Goal: Navigation & Orientation: Find specific page/section

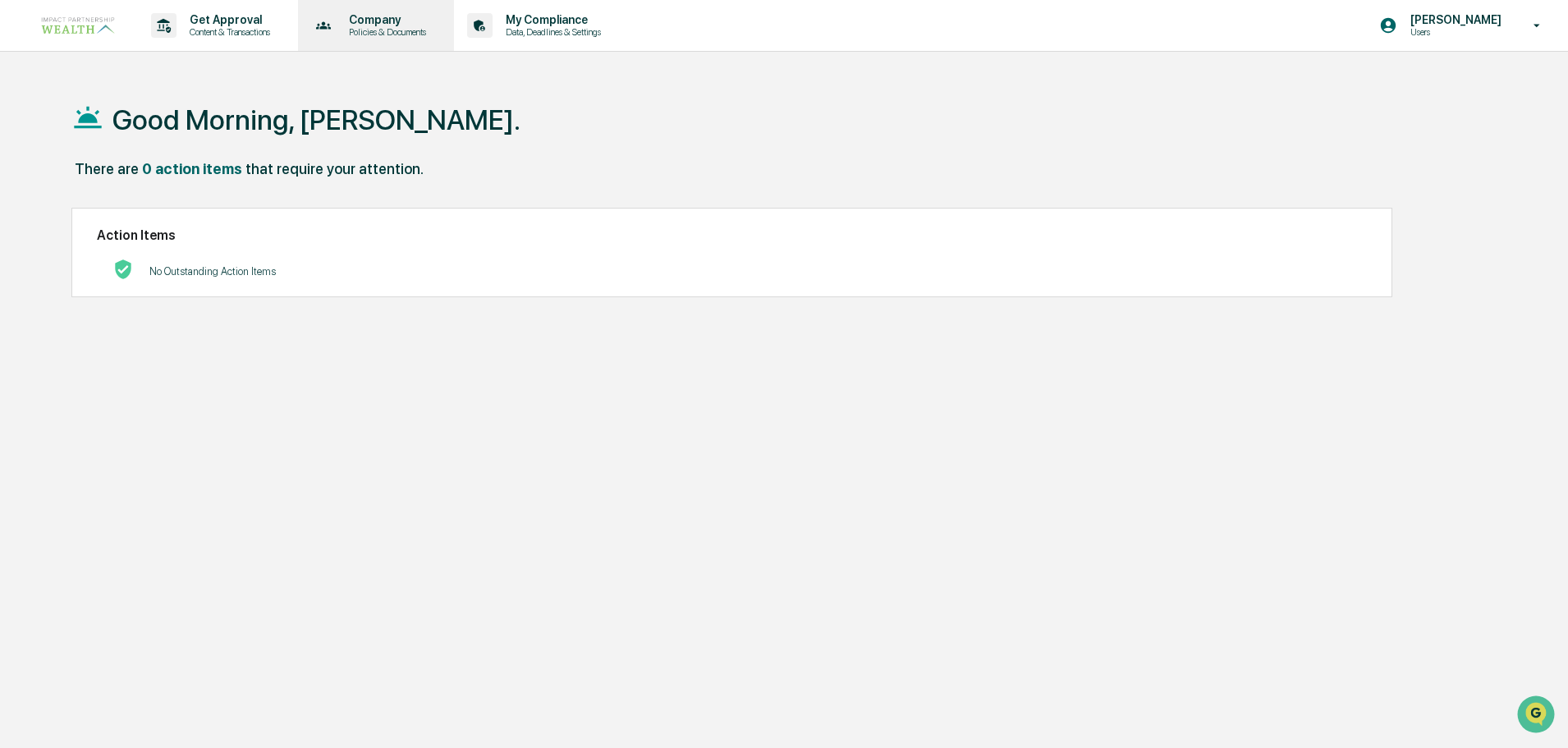
click at [381, 23] on p "Company" at bounding box center [385, 19] width 99 height 13
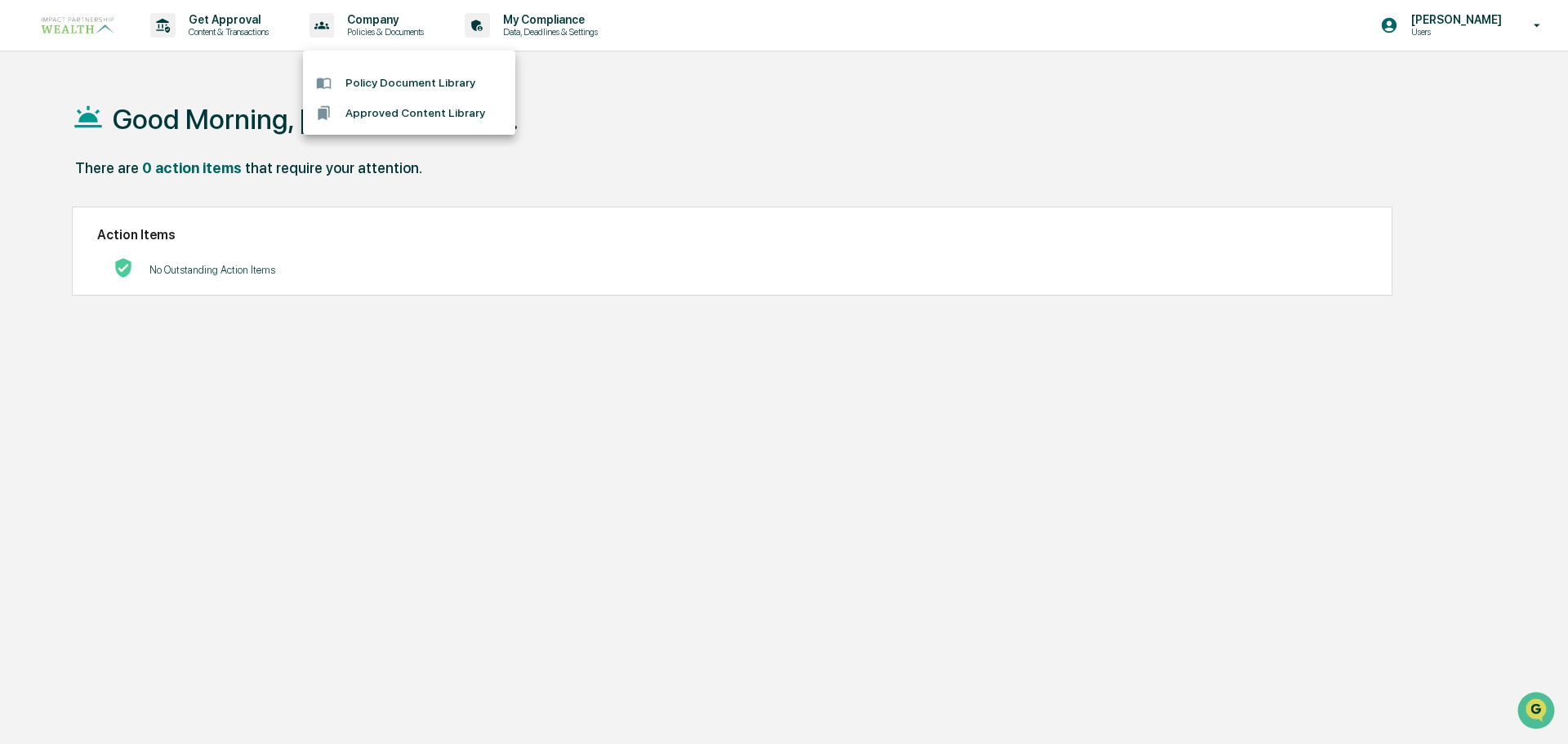
click at [1500, 30] on div at bounding box center [784, 372] width 1568 height 744
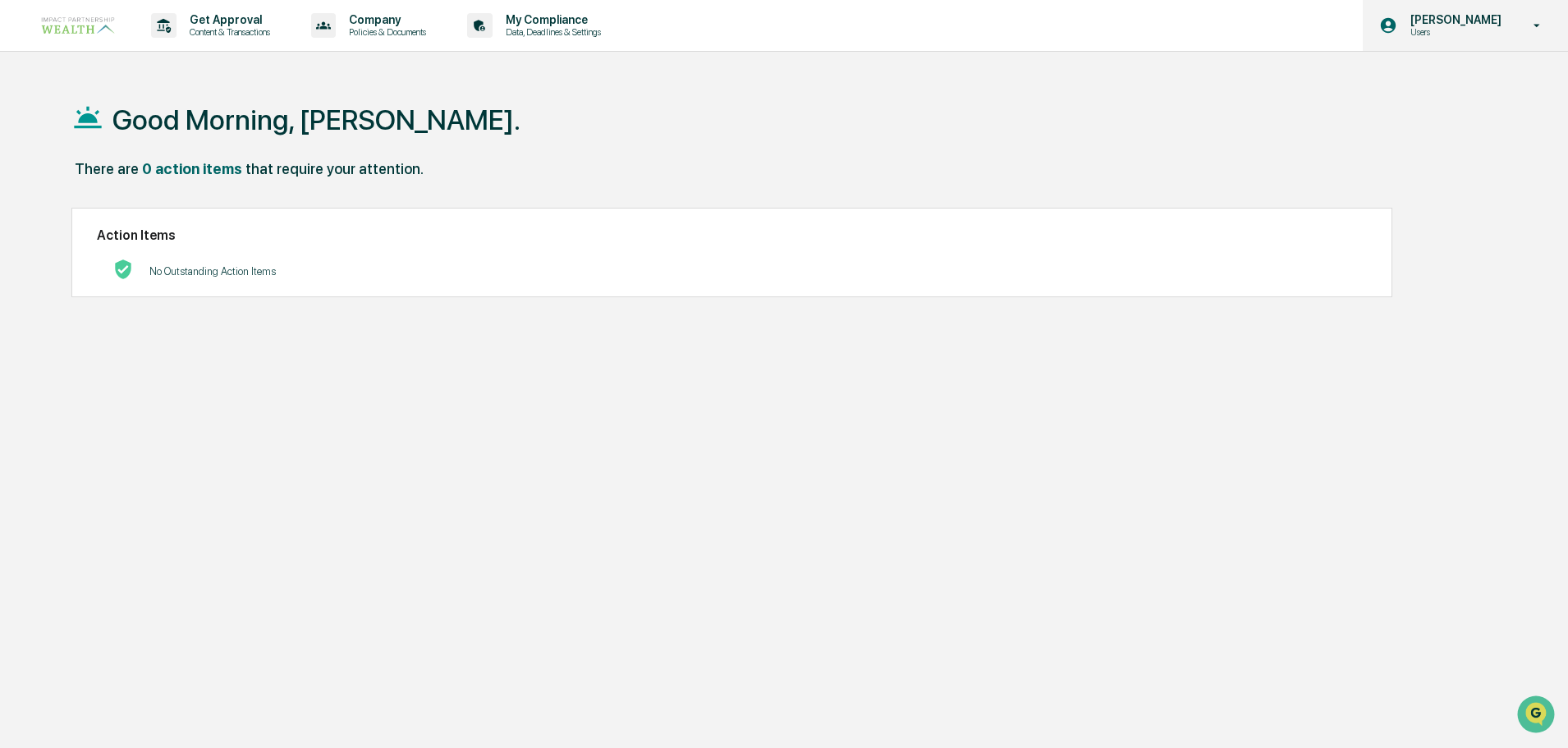
click at [1543, 23] on icon at bounding box center [1537, 26] width 29 height 16
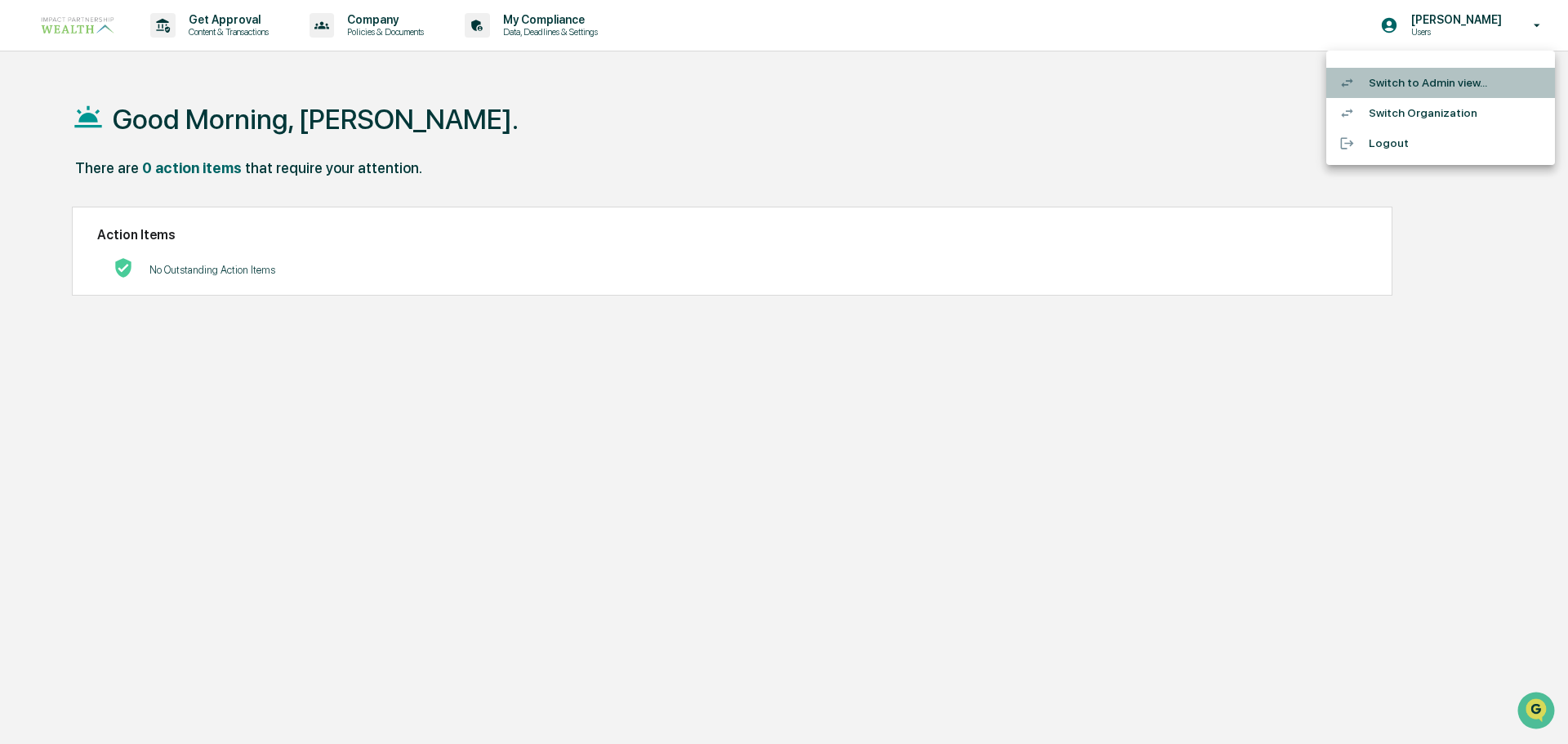
click at [1421, 84] on li "Switch to Admin view..." at bounding box center [1440, 83] width 229 height 30
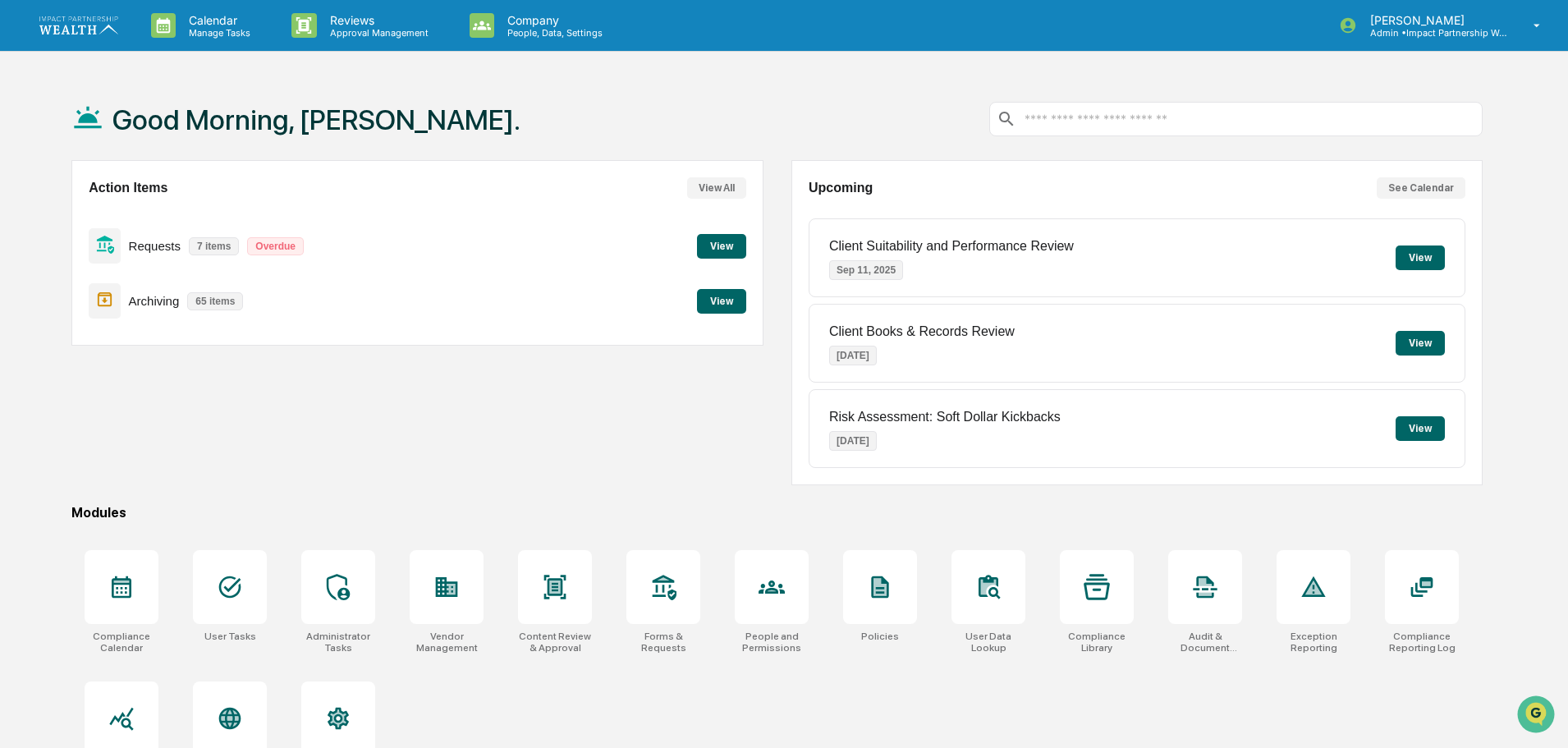
click at [730, 244] on button "View" at bounding box center [722, 246] width 49 height 24
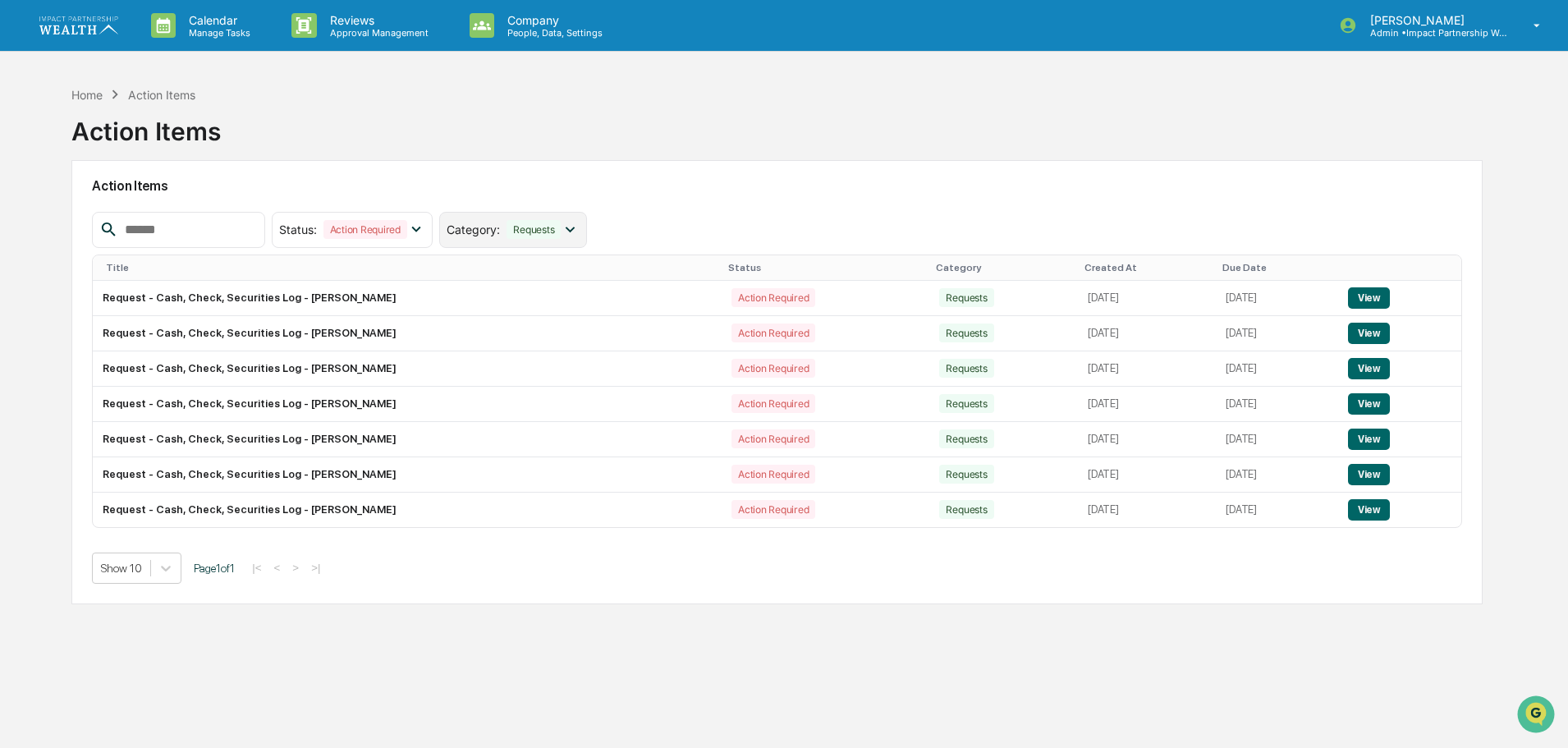
click at [535, 224] on div "Requests" at bounding box center [533, 230] width 54 height 19
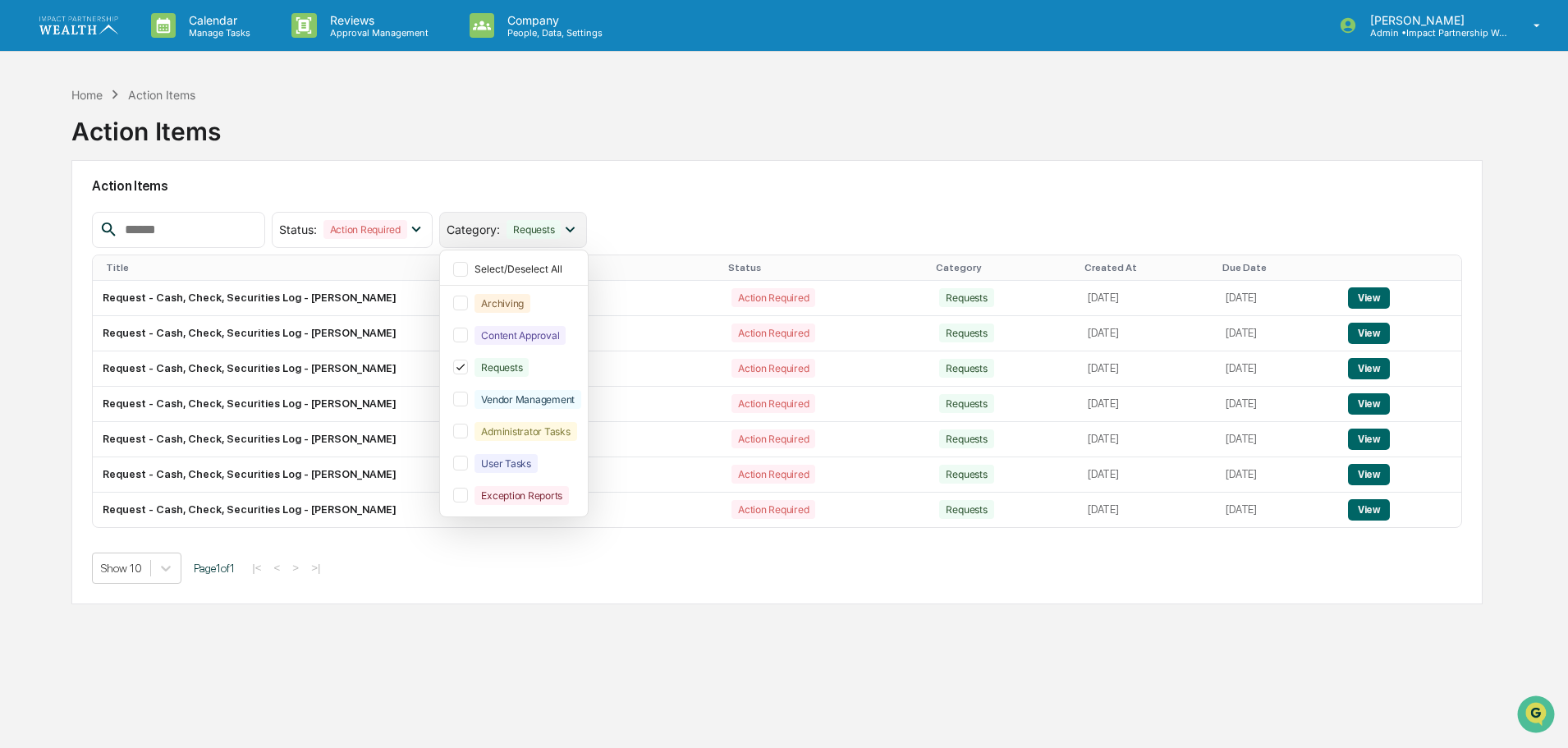
click at [535, 224] on div "Requests" at bounding box center [533, 230] width 54 height 19
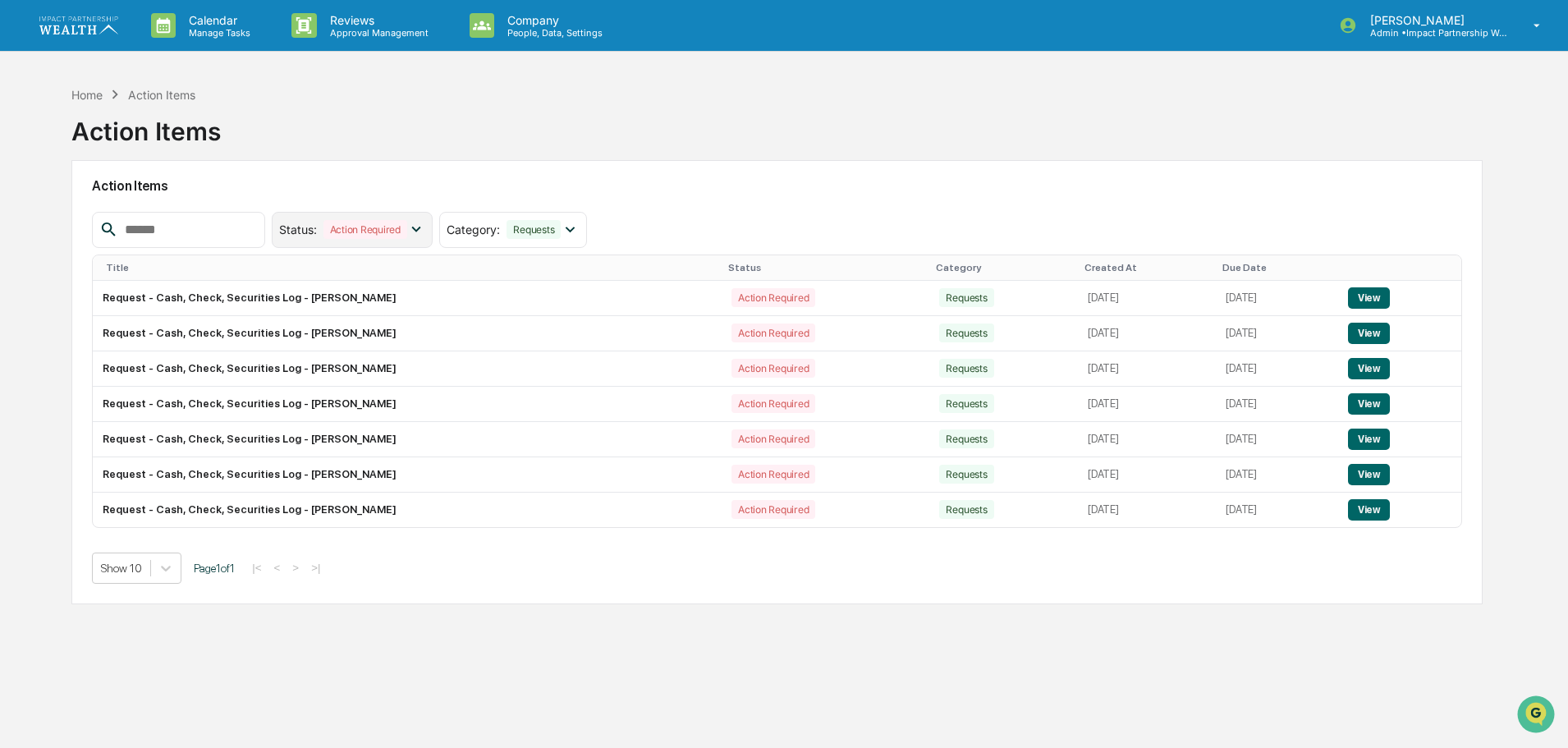
click at [381, 228] on div "Action Required" at bounding box center [365, 230] width 84 height 19
click at [361, 340] on div "Resolved" at bounding box center [334, 336] width 54 height 19
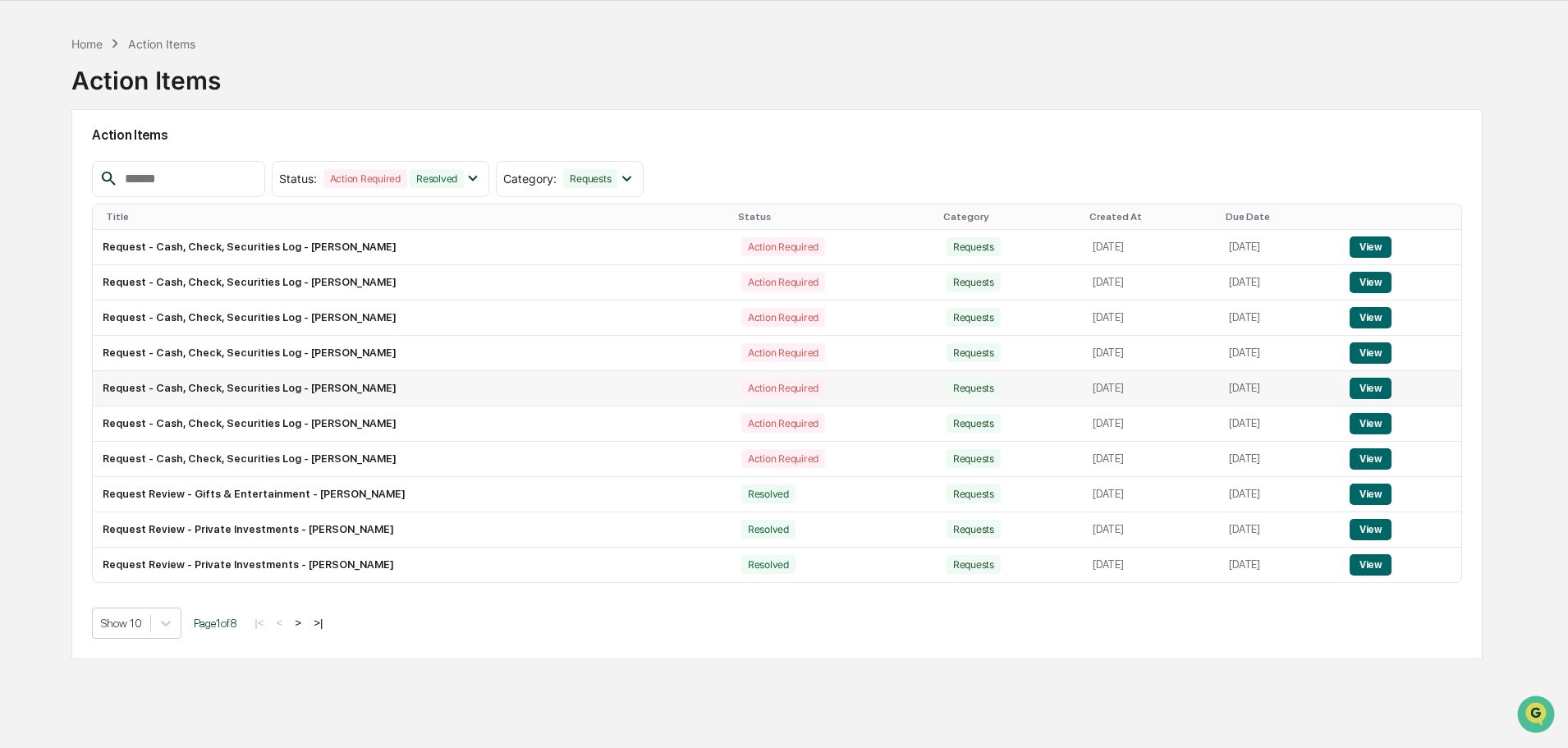
scroll to position [78, 0]
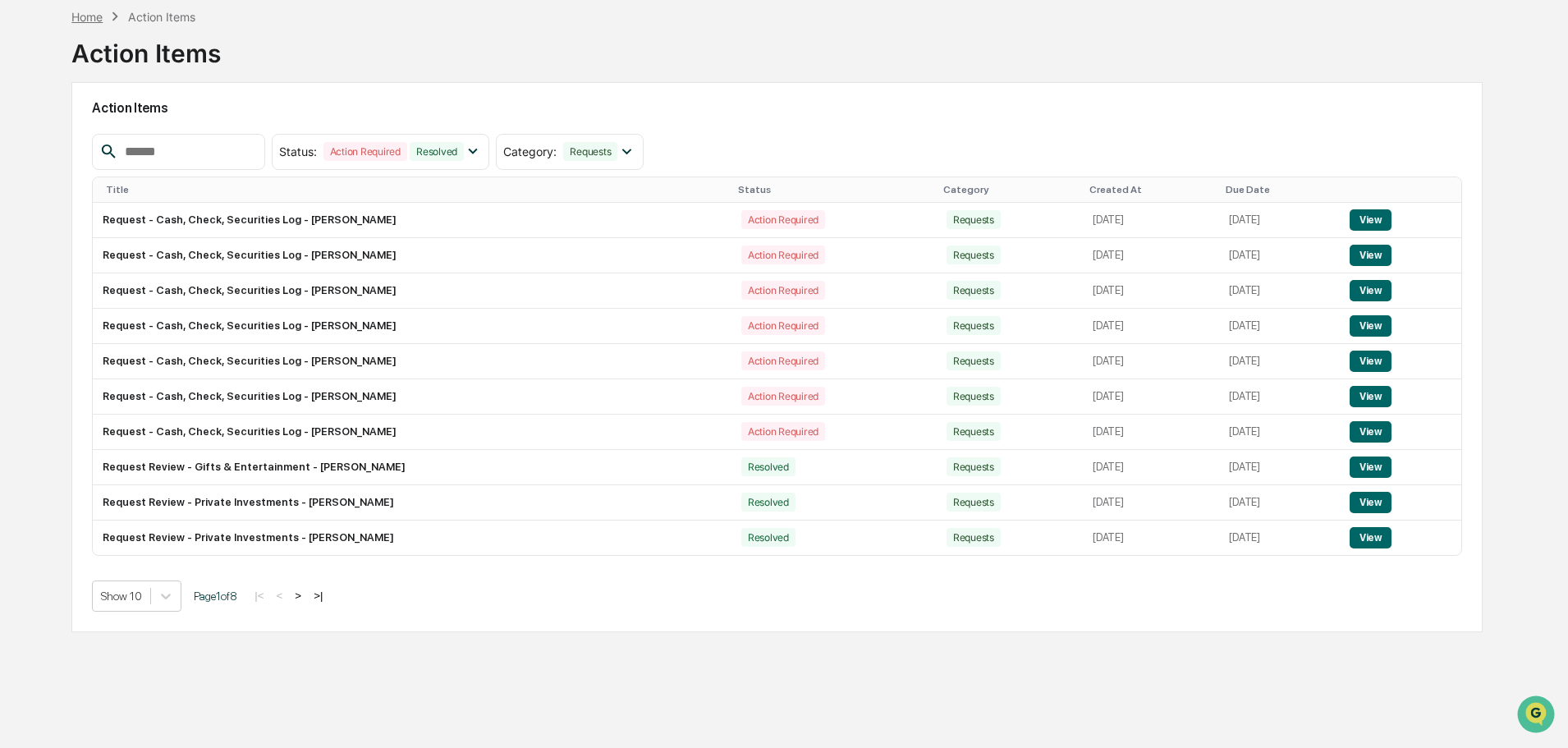
click at [93, 18] on div "Home" at bounding box center [87, 16] width 31 height 14
